Goal: Find specific page/section: Find specific page/section

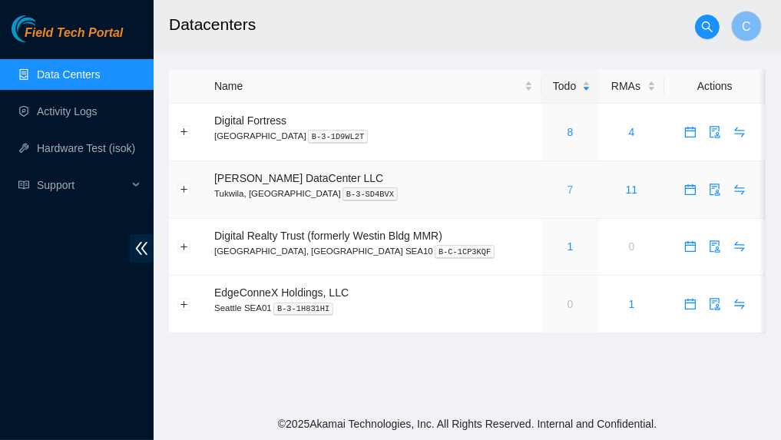
click at [567, 187] on link "7" at bounding box center [570, 189] width 6 height 12
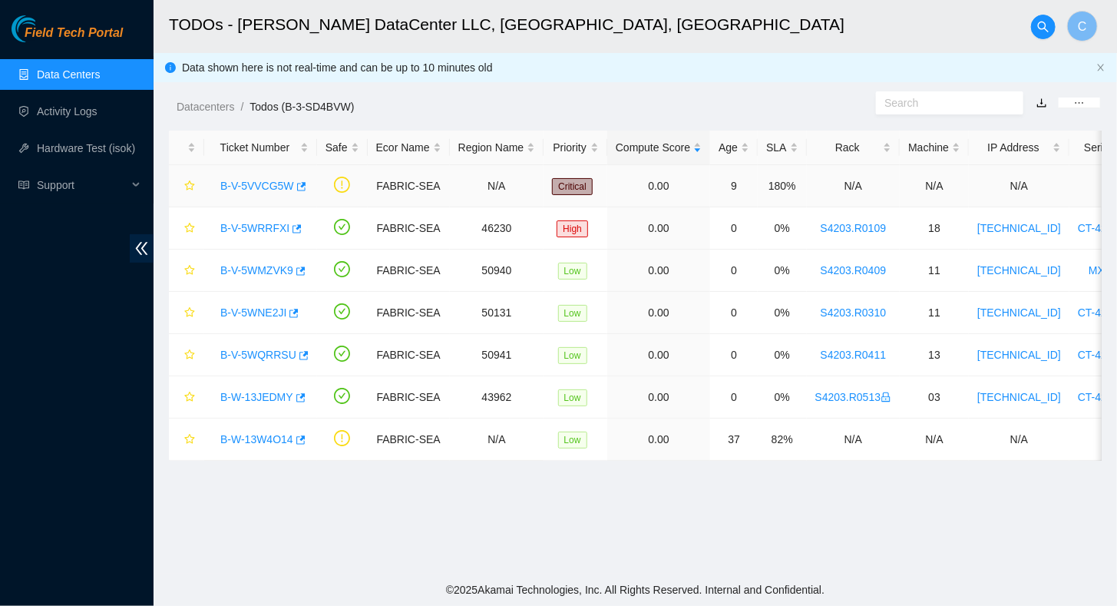
click at [249, 183] on link "B-V-5VVCG5W" at bounding box center [257, 186] width 74 height 12
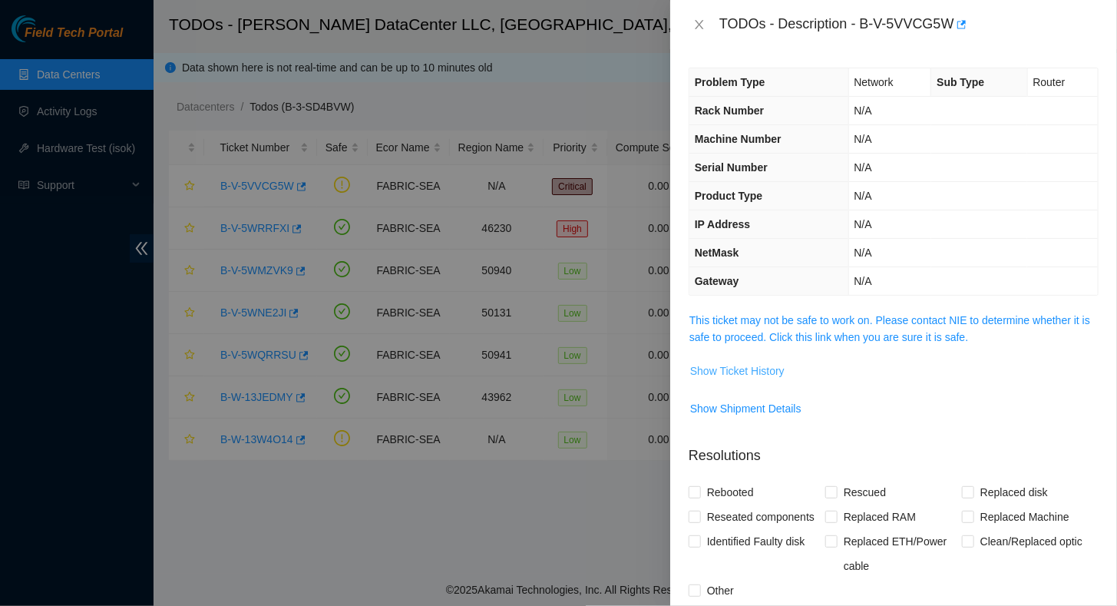
click at [735, 362] on span "Show Ticket History" at bounding box center [737, 370] width 94 height 17
